Goal: Information Seeking & Learning: Learn about a topic

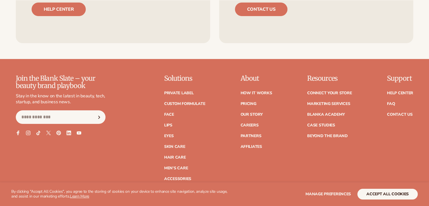
scroll to position [2346, 0]
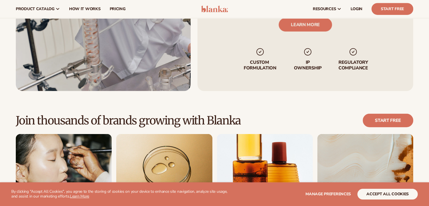
drag, startPoint x: 214, startPoint y: 107, endPoint x: 143, endPoint y: 55, distance: 88.5
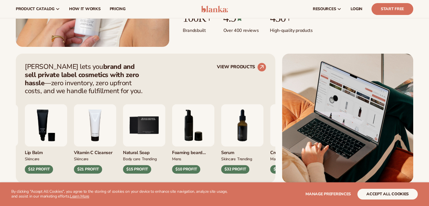
scroll to position [0, 0]
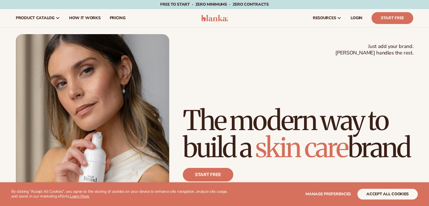
click at [183, 72] on div "Just add your brand. Blanka handles the rest. beauty,skin care,wellness,makeup …" at bounding box center [214, 130] width 397 height 193
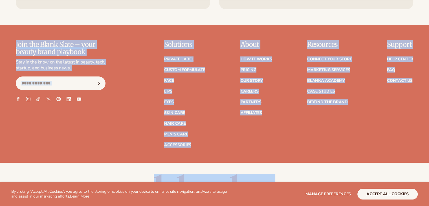
scroll to position [2346, 0]
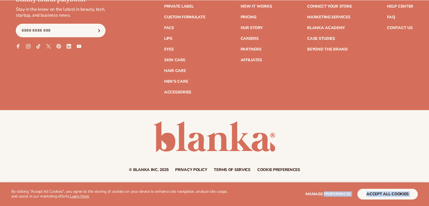
drag, startPoint x: 183, startPoint y: 72, endPoint x: 334, endPoint y: 187, distance: 189.4
copy body "preferences accept all cookies DECLINE Skip to content Free to start · ZERO min…"
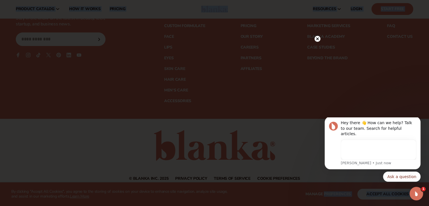
scroll to position [0, 0]
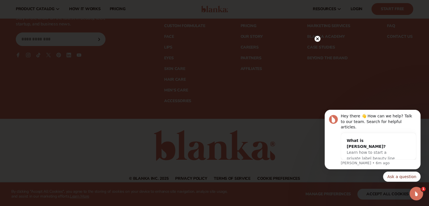
click at [317, 37] on circle at bounding box center [317, 39] width 6 height 6
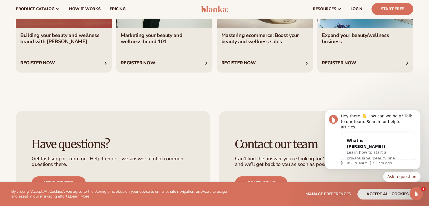
scroll to position [2077, 0]
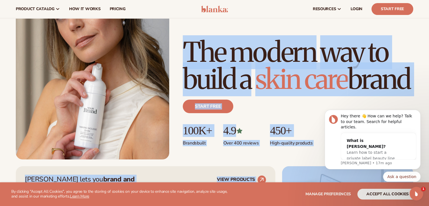
scroll to position [0, 0]
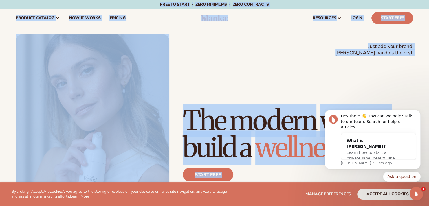
drag, startPoint x: 205, startPoint y: 92, endPoint x: 78, endPoint y: 4, distance: 154.4
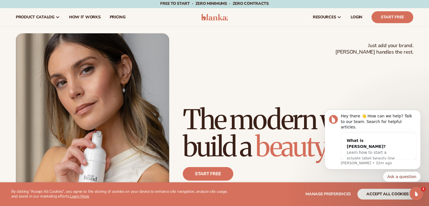
click at [191, 106] on h1 "The modern way to build a beauty brand" at bounding box center [298, 133] width 230 height 54
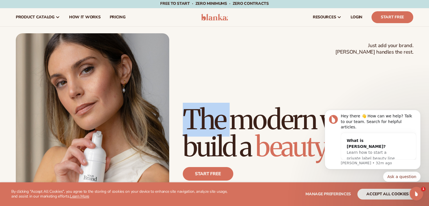
click at [191, 106] on h1 "The modern way to build a beauty brand" at bounding box center [298, 133] width 230 height 54
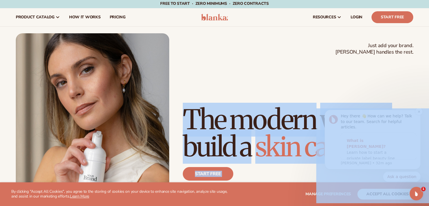
drag, startPoint x: 507, startPoint y: 210, endPoint x: 360, endPoint y: 136, distance: 164.9
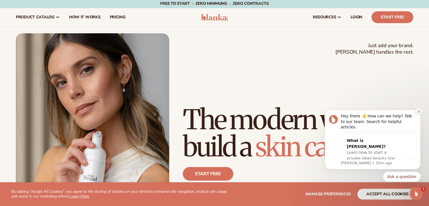
click at [419, 113] on icon "Dismiss notification" at bounding box center [418, 111] width 3 height 3
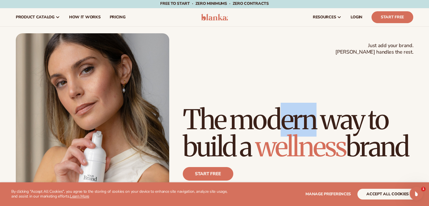
drag, startPoint x: 369, startPoint y: 101, endPoint x: 279, endPoint y: 98, distance: 90.5
click at [279, 106] on h1 "The modern way to build a wellness brand" at bounding box center [298, 133] width 230 height 54
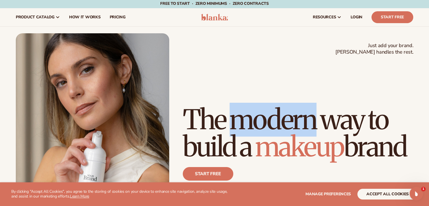
click at [279, 106] on h1 "The modern way to build a makeup brand" at bounding box center [298, 133] width 230 height 54
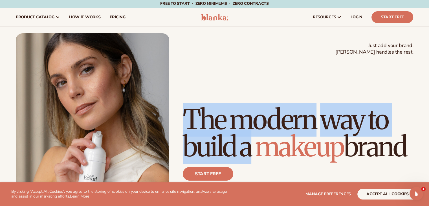
drag, startPoint x: 279, startPoint y: 98, endPoint x: 224, endPoint y: 103, distance: 54.6
click at [224, 106] on h1 "The modern way to build a makeup brand" at bounding box center [298, 133] width 230 height 54
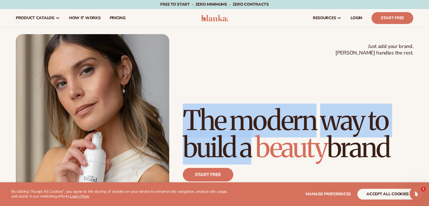
click at [246, 107] on h1 "The modern way to build a beauty brand" at bounding box center [298, 134] width 230 height 54
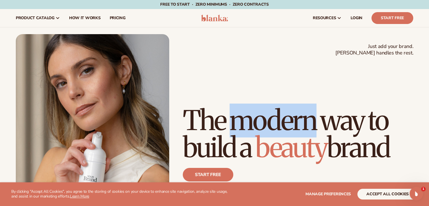
click at [246, 107] on h1 "The modern way to build a beauty brand" at bounding box center [298, 134] width 230 height 54
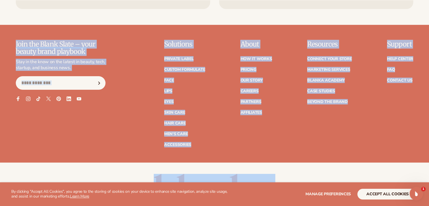
scroll to position [2346, 0]
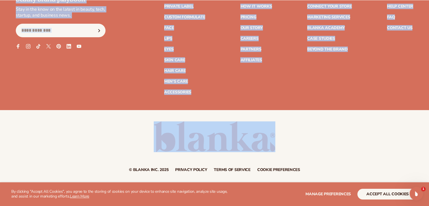
drag, startPoint x: 246, startPoint y: 81, endPoint x: 253, endPoint y: 159, distance: 77.6
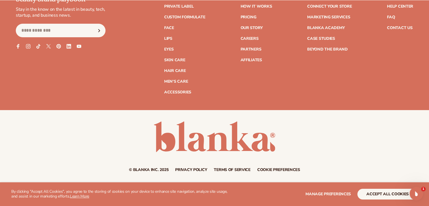
click at [220, 190] on p "By clicking "Accept All Cookies", you agree to the storing of cookies on your d…" at bounding box center [122, 194] width 222 height 10
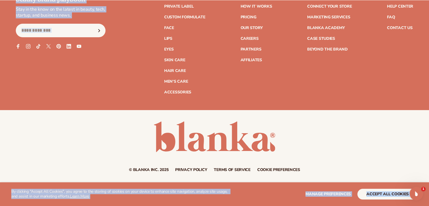
drag, startPoint x: 220, startPoint y: 190, endPoint x: 88, endPoint y: 100, distance: 158.8
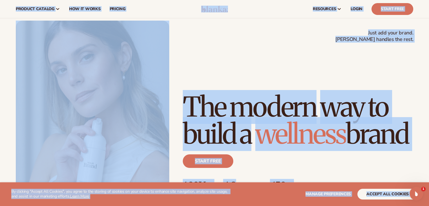
scroll to position [0, 0]
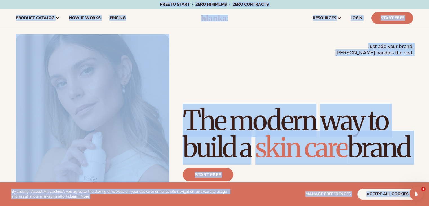
click at [212, 107] on h1 "The modern way to build a skin care brand" at bounding box center [298, 134] width 230 height 54
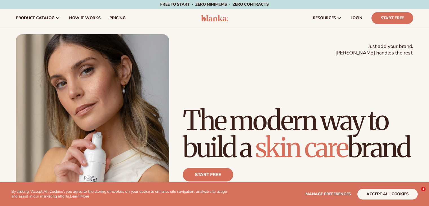
scroll to position [1, 0]
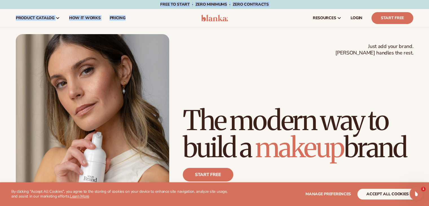
drag, startPoint x: 101, startPoint y: 26, endPoint x: 101, endPoint y: -25, distance: 50.7
click at [101, 0] on html "WE USE COOKIES By clicking "Accept All Cookies", you agree to the storing of co…" at bounding box center [214, 103] width 429 height 206
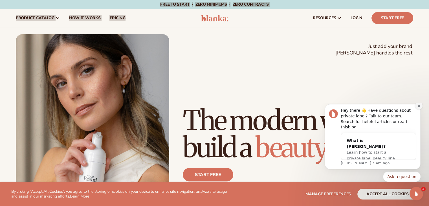
click at [418, 109] on button "Dismiss notification" at bounding box center [418, 105] width 7 height 7
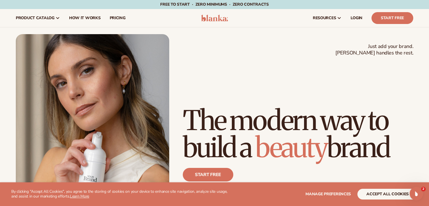
click at [300, 110] on h1 "The modern way to build a beauty brand" at bounding box center [298, 134] width 230 height 54
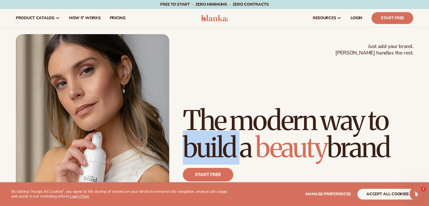
click at [300, 110] on h1 "The modern way to build a beauty brand" at bounding box center [298, 134] width 230 height 54
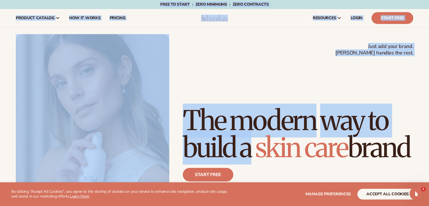
drag, startPoint x: 300, startPoint y: 110, endPoint x: 140, endPoint y: 5, distance: 191.4
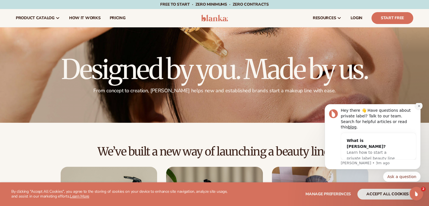
click at [420, 109] on button "Dismiss notification" at bounding box center [418, 105] width 7 height 7
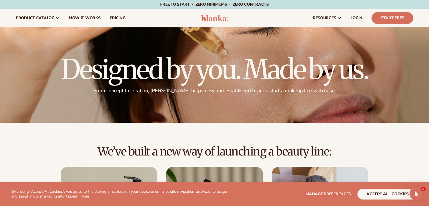
click at [231, 63] on h1 "Designed by you. Made by us." at bounding box center [214, 69] width 307 height 27
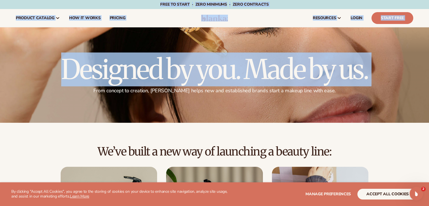
drag, startPoint x: 231, startPoint y: 63, endPoint x: 57, endPoint y: -4, distance: 186.8
click at [57, 0] on html "WE USE COOKIES By clicking "Accept All Cookies", you agree to the storing of co…" at bounding box center [214, 103] width 429 height 206
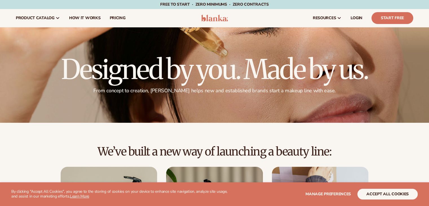
click at [200, 74] on h1 "Designed by you. Made by us." at bounding box center [214, 69] width 307 height 27
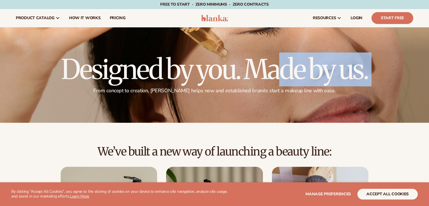
click at [200, 74] on h1 "Designed by you. Made by us." at bounding box center [214, 69] width 307 height 27
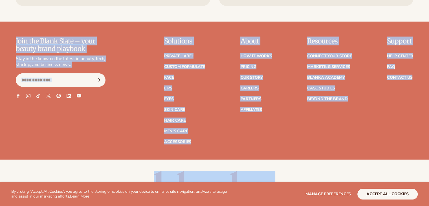
scroll to position [1341, 0]
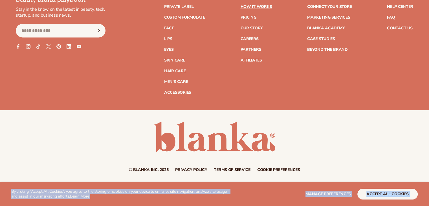
drag, startPoint x: 0, startPoint y: 0, endPoint x: 227, endPoint y: 187, distance: 293.5
click at [215, 190] on p "By clicking "Accept All Cookies", you agree to the storing of cookies on your d…" at bounding box center [122, 194] width 222 height 10
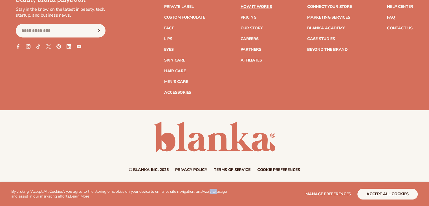
click at [215, 190] on p "By clicking "Accept All Cookies", you agree to the storing of cookies on your d…" at bounding box center [122, 194] width 222 height 10
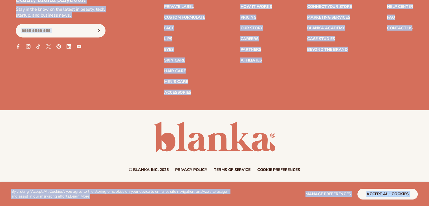
drag, startPoint x: 215, startPoint y: 190, endPoint x: 205, endPoint y: 128, distance: 63.0
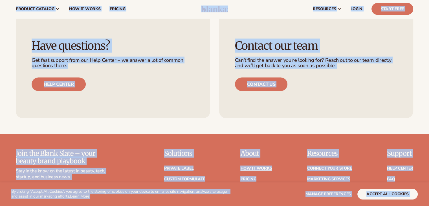
scroll to position [1150, 0]
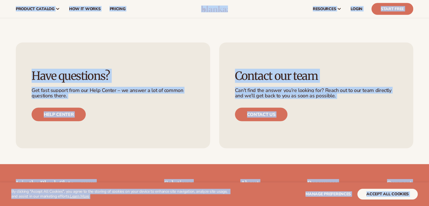
click at [284, 84] on div "Contact our team Can’t find the answer you’re looking for? Reach out to our tea…" at bounding box center [316, 96] width 194 height 106
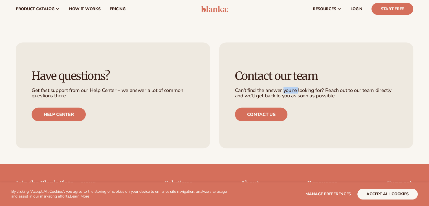
click at [284, 84] on div "Contact our team Can’t find the answer you’re looking for? Reach out to our tea…" at bounding box center [316, 96] width 194 height 106
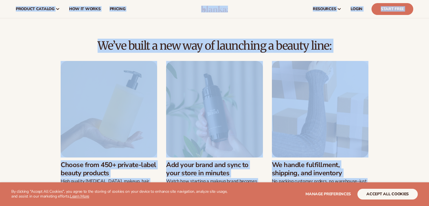
scroll to position [0, 0]
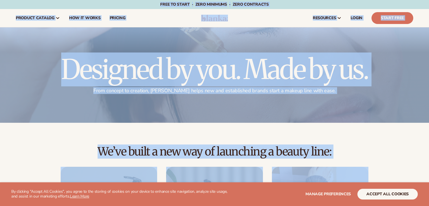
drag, startPoint x: 284, startPoint y: 84, endPoint x: 165, endPoint y: 6, distance: 142.8
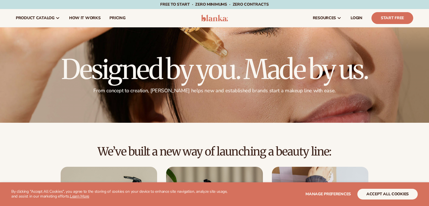
scroll to position [1, 0]
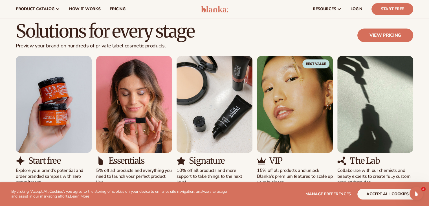
scroll to position [491, 0]
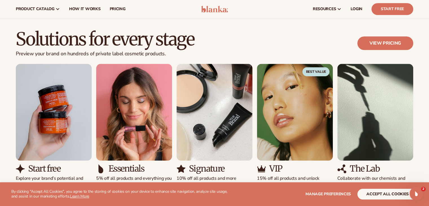
click at [86, 48] on h2 "Solutions for every stage" at bounding box center [105, 39] width 178 height 19
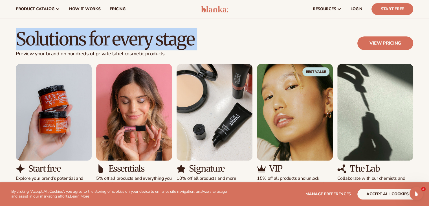
click at [86, 48] on h2 "Solutions for every stage" at bounding box center [105, 39] width 178 height 19
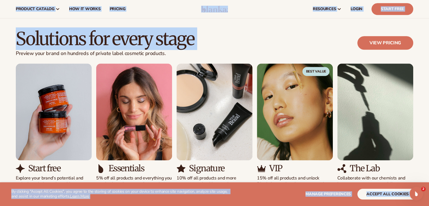
scroll to position [493, 0]
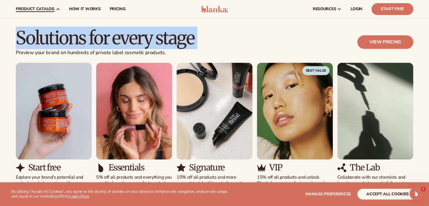
drag, startPoint x: 86, startPoint y: 49, endPoint x: 63, endPoint y: 0, distance: 54.5
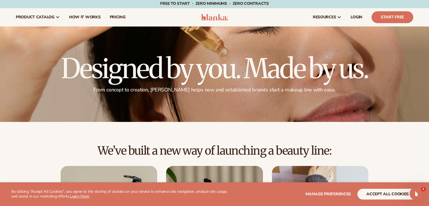
click at [114, 79] on h1 "Designed by you. Made by us." at bounding box center [214, 68] width 307 height 27
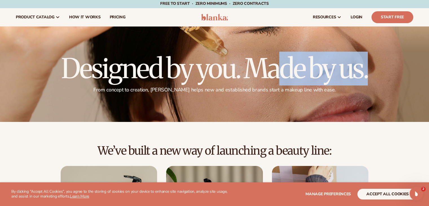
click at [114, 79] on h1 "Designed by you. Made by us." at bounding box center [214, 68] width 307 height 27
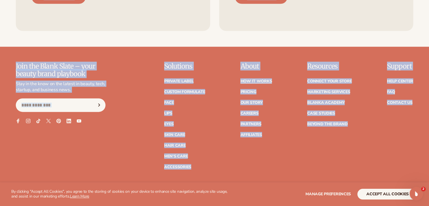
scroll to position [1341, 0]
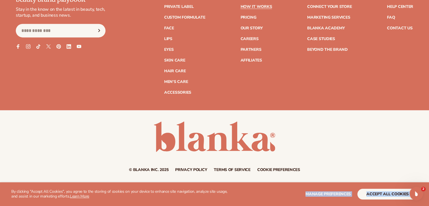
drag, startPoint x: 114, startPoint y: 79, endPoint x: 311, endPoint y: 191, distance: 227.4
click at [212, 195] on p "By clicking "Accept All Cookies", you agree to the storing of cookies on your d…" at bounding box center [122, 194] width 222 height 10
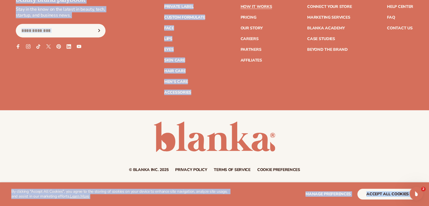
drag, startPoint x: 212, startPoint y: 195, endPoint x: 218, endPoint y: 90, distance: 104.7
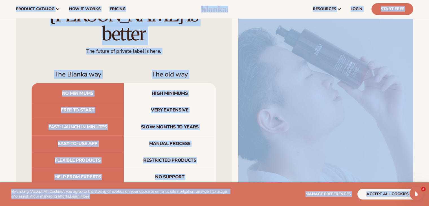
scroll to position [573, 0]
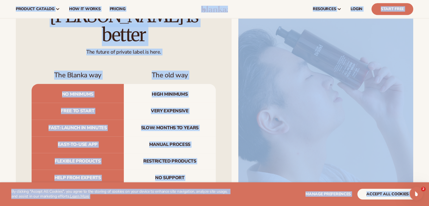
click at [128, 28] on h2 "[PERSON_NAME] is better" at bounding box center [124, 25] width 184 height 38
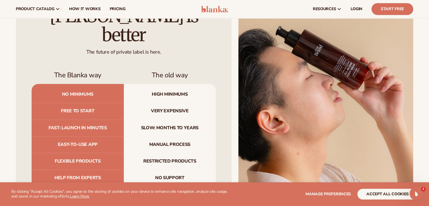
click at [128, 28] on h2 "[PERSON_NAME] is better" at bounding box center [124, 25] width 184 height 38
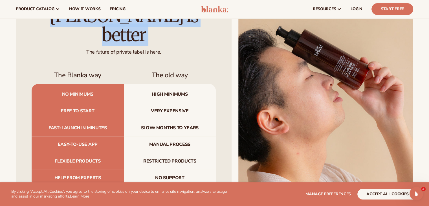
click at [128, 28] on h2 "[PERSON_NAME] is better" at bounding box center [124, 25] width 184 height 38
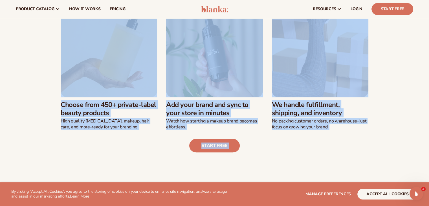
scroll to position [0, 0]
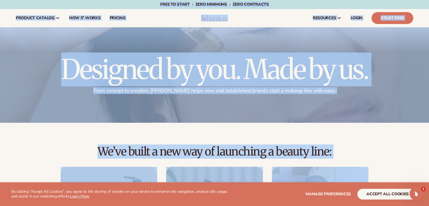
drag, startPoint x: 128, startPoint y: 28, endPoint x: 29, endPoint y: -8, distance: 104.8
click at [29, 0] on html "WE USE COOKIES By clicking "Accept All Cookies", you agree to the storing of co…" at bounding box center [214, 103] width 429 height 206
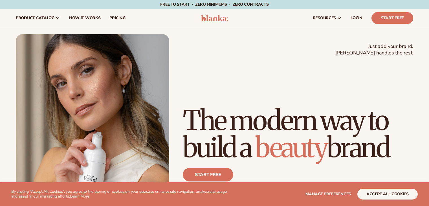
scroll to position [482, 0]
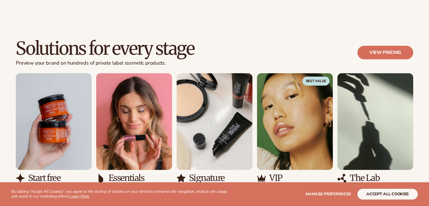
click at [53, 31] on div "Solutions for every stage Preview your brand on hundreds of private label cosme…" at bounding box center [214, 120] width 429 height 209
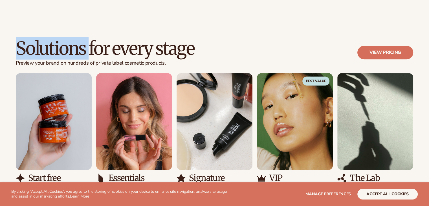
click at [53, 31] on div "Solutions for every stage Preview your brand on hundreds of private label cosme…" at bounding box center [214, 120] width 429 height 209
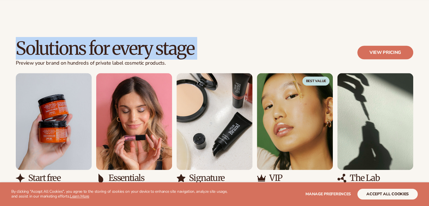
drag, startPoint x: 53, startPoint y: 31, endPoint x: 67, endPoint y: 38, distance: 15.8
click at [67, 38] on div "Solutions for every stage Preview your brand on hundreds of private label cosme…" at bounding box center [214, 120] width 429 height 209
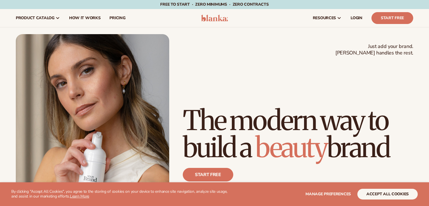
scroll to position [482, 0]
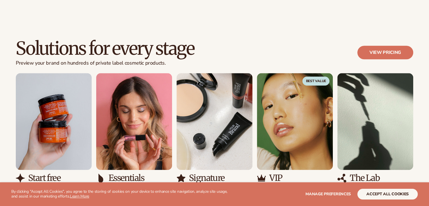
click at [73, 49] on h2 "Solutions for every stage" at bounding box center [105, 48] width 178 height 19
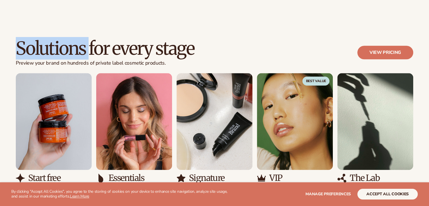
click at [73, 49] on h2 "Solutions for every stage" at bounding box center [105, 48] width 178 height 19
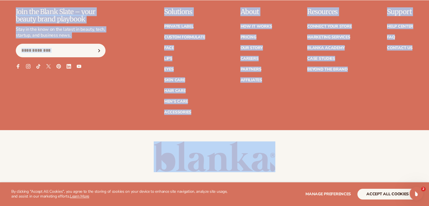
scroll to position [2346, 0]
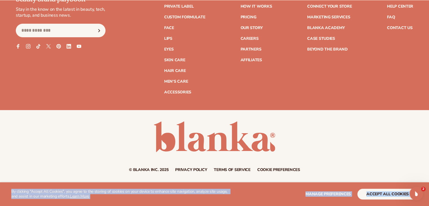
drag, startPoint x: 73, startPoint y: 49, endPoint x: 198, endPoint y: 202, distance: 198.2
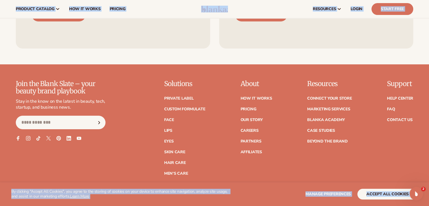
scroll to position [2254, 0]
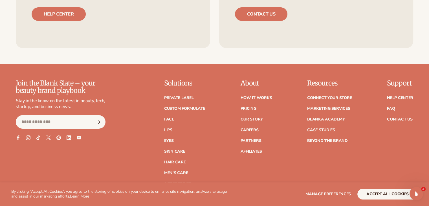
click at [247, 164] on div "About How It Works Pricing Our Story Careers Partners" at bounding box center [256, 132] width 32 height 106
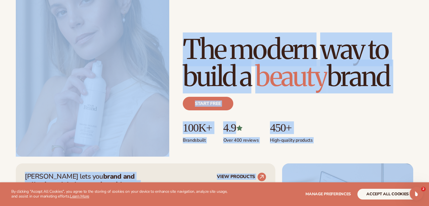
scroll to position [0, 0]
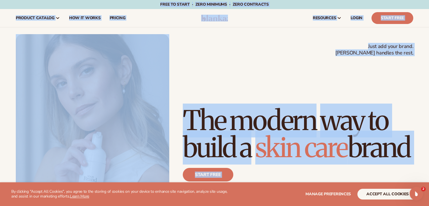
drag, startPoint x: 247, startPoint y: 164, endPoint x: 44, endPoint y: -1, distance: 261.4
click at [44, 0] on html "WE USE COOKIES By clicking "Accept All Cookies", you agree to the storing of co…" at bounding box center [214, 103] width 429 height 206
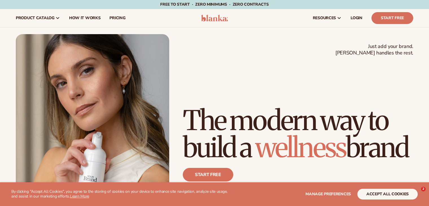
scroll to position [1, 0]
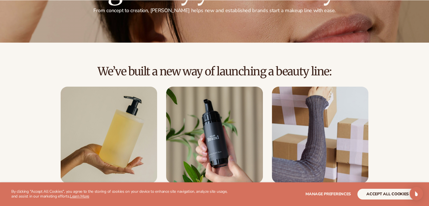
scroll to position [91, 0]
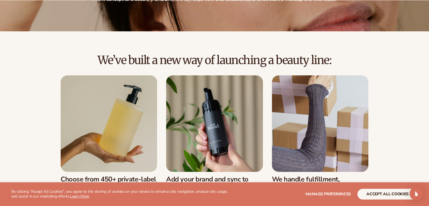
click at [129, 60] on h2 "We’ve built a new way of launching a beauty line:" at bounding box center [214, 60] width 397 height 12
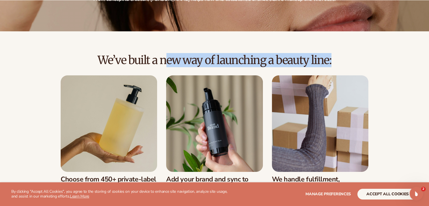
scroll to position [0, 0]
click at [129, 60] on h2 "We’ve built a new way of launching a beauty line:" at bounding box center [214, 60] width 397 height 12
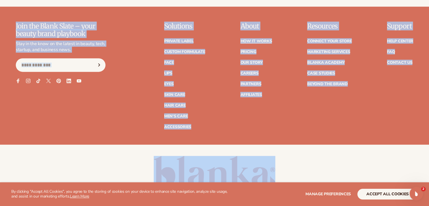
scroll to position [1341, 0]
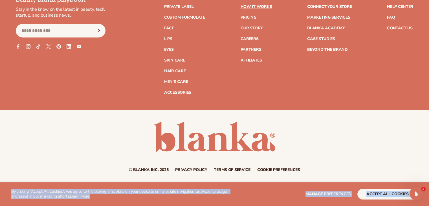
drag, startPoint x: 129, startPoint y: 60, endPoint x: 223, endPoint y: 200, distance: 168.8
click at [223, 200] on section "WE USE COOKIES By clicking "Accept All Cookies", you agree to the storing of co…" at bounding box center [214, 194] width 429 height 24
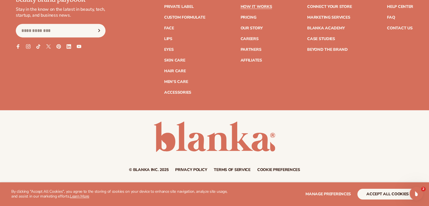
click at [223, 200] on section "WE USE COOKIES By clicking "Accept All Cookies", you agree to the storing of co…" at bounding box center [214, 194] width 429 height 24
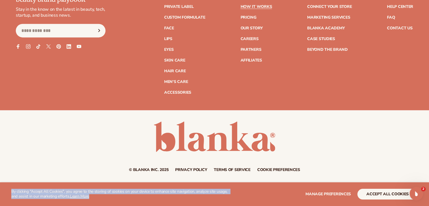
click at [223, 200] on section "WE USE COOKIES By clicking "Accept All Cookies", you agree to the storing of co…" at bounding box center [214, 194] width 429 height 24
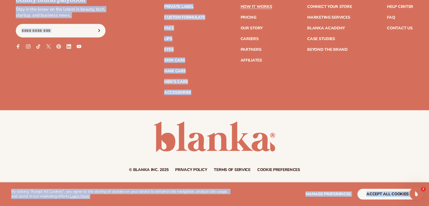
drag, startPoint x: 223, startPoint y: 200, endPoint x: 225, endPoint y: -25, distance: 224.3
click at [211, 54] on div "Join the Blank Slate – your beauty brand playbook Stay in the know on the lates…" at bounding box center [214, 41] width 397 height 106
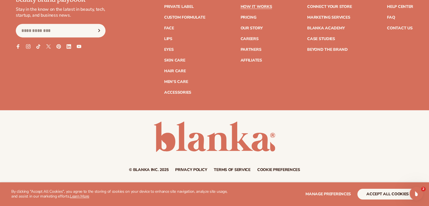
click at [211, 54] on div "Join the Blank Slate – your beauty brand playbook Stay in the know on the lates…" at bounding box center [214, 41] width 397 height 106
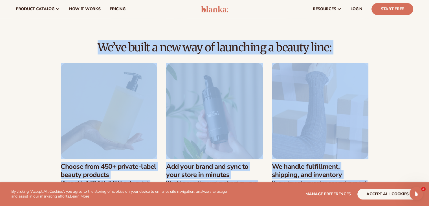
scroll to position [0, 0]
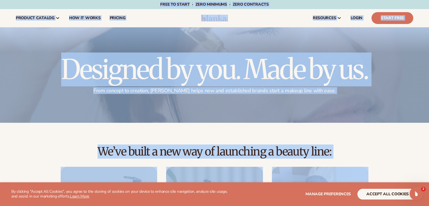
drag, startPoint x: 211, startPoint y: 54, endPoint x: 56, endPoint y: 3, distance: 162.9
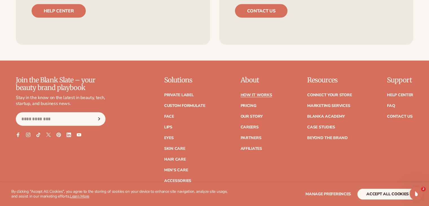
scroll to position [1341, 0]
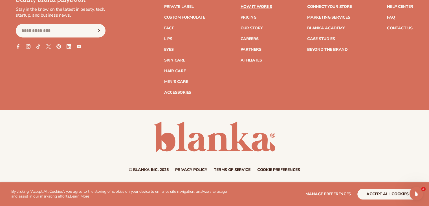
click at [140, 168] on small "© Blanka Inc. 2025" at bounding box center [148, 169] width 39 height 5
drag, startPoint x: 140, startPoint y: 168, endPoint x: 153, endPoint y: 170, distance: 12.8
click at [153, 170] on small "© Blanka Inc. 2025" at bounding box center [148, 169] width 39 height 5
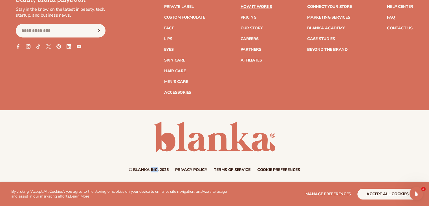
click at [153, 170] on small "© Blanka Inc. 2025" at bounding box center [148, 169] width 39 height 5
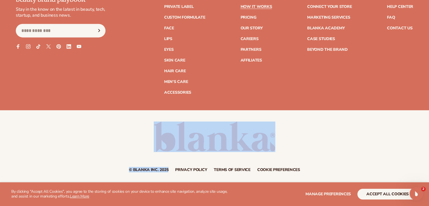
drag, startPoint x: 153, startPoint y: 170, endPoint x: 165, endPoint y: 123, distance: 48.5
click at [165, 123] on div "© Blanka Inc. 2025 Privacy policy Terms of service Contact information Cookie p…" at bounding box center [214, 146] width 429 height 50
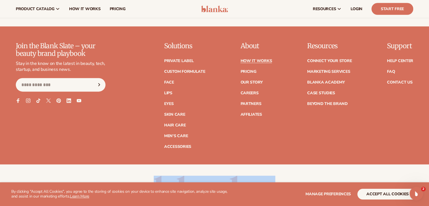
scroll to position [1282, 0]
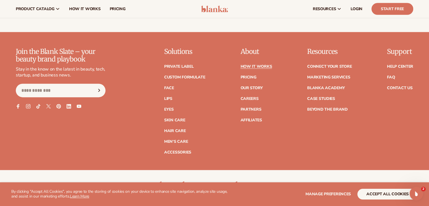
click at [76, 75] on p "Stay in the know on the latest in beauty, tech, startup, and business news." at bounding box center [61, 72] width 90 height 12
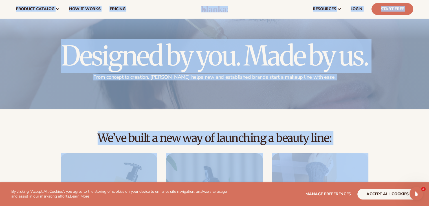
scroll to position [0, 0]
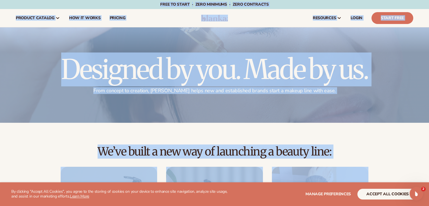
drag, startPoint x: 76, startPoint y: 75, endPoint x: 26, endPoint y: -4, distance: 92.8
click at [26, 0] on html "WE USE COOKIES By clicking "Accept All Cookies", you agree to the storing of co…" at bounding box center [214, 103] width 429 height 206
